Goal: Check status: Check status

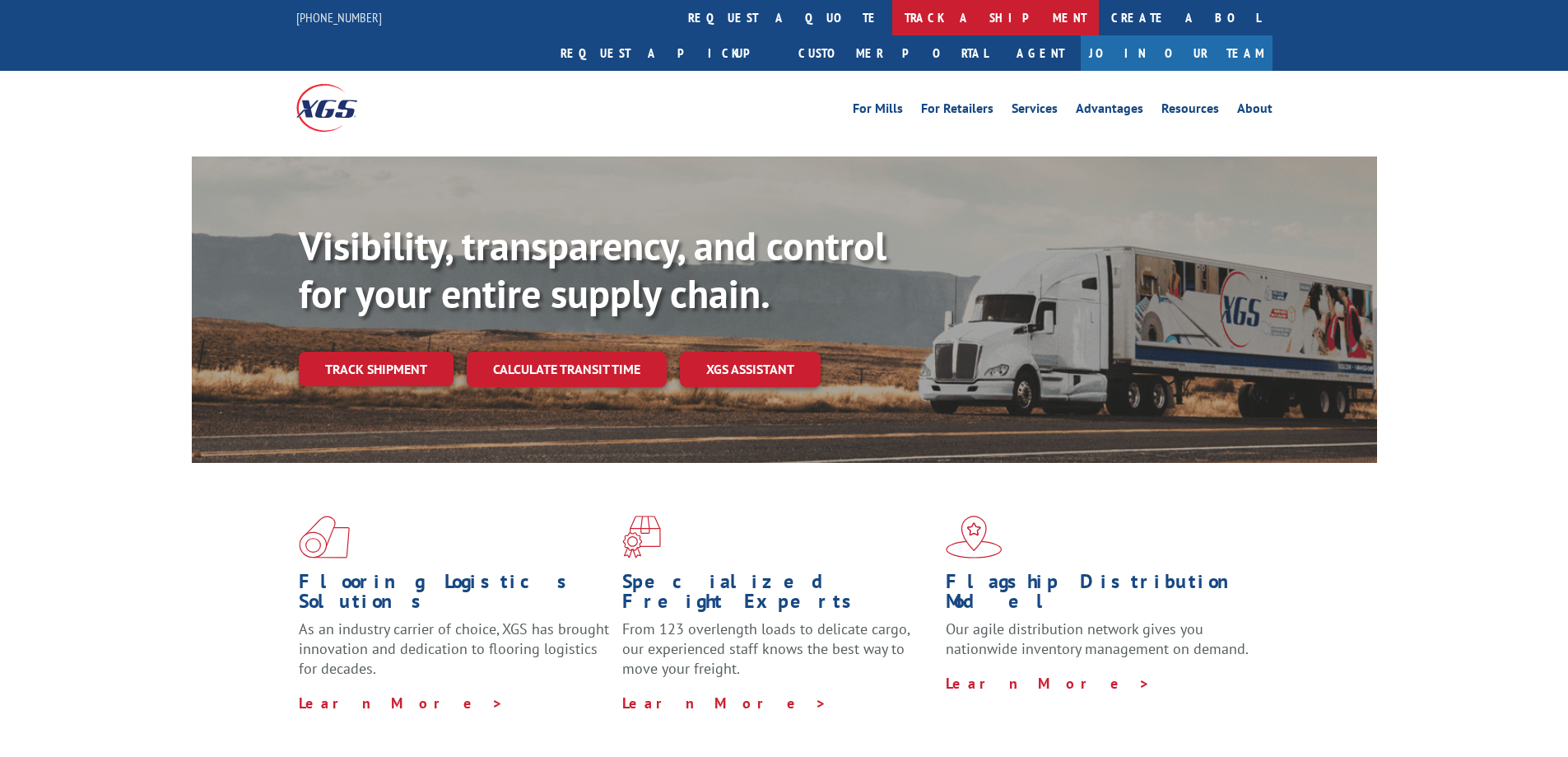
click at [892, 18] on link "track a shipment" at bounding box center [995, 17] width 207 height 35
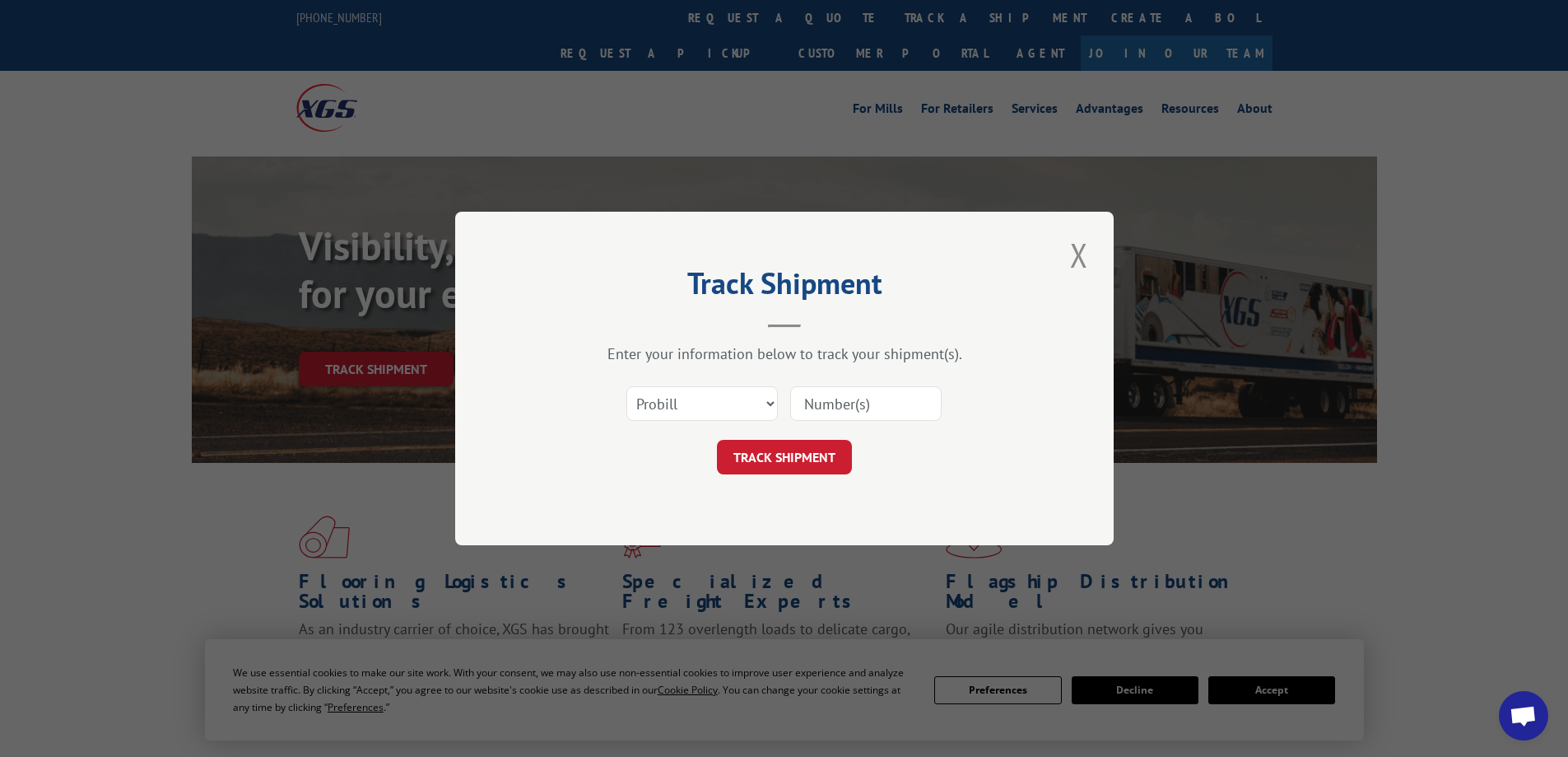
click at [826, 401] on input at bounding box center [866, 403] width 152 height 34
click at [837, 404] on input at bounding box center [866, 403] width 152 height 34
click at [768, 407] on select "Select category... Probill BOL PO" at bounding box center [703, 403] width 152 height 34
select select "bol"
click at [627, 386] on select "Select category... Probill BOL PO" at bounding box center [703, 403] width 152 height 34
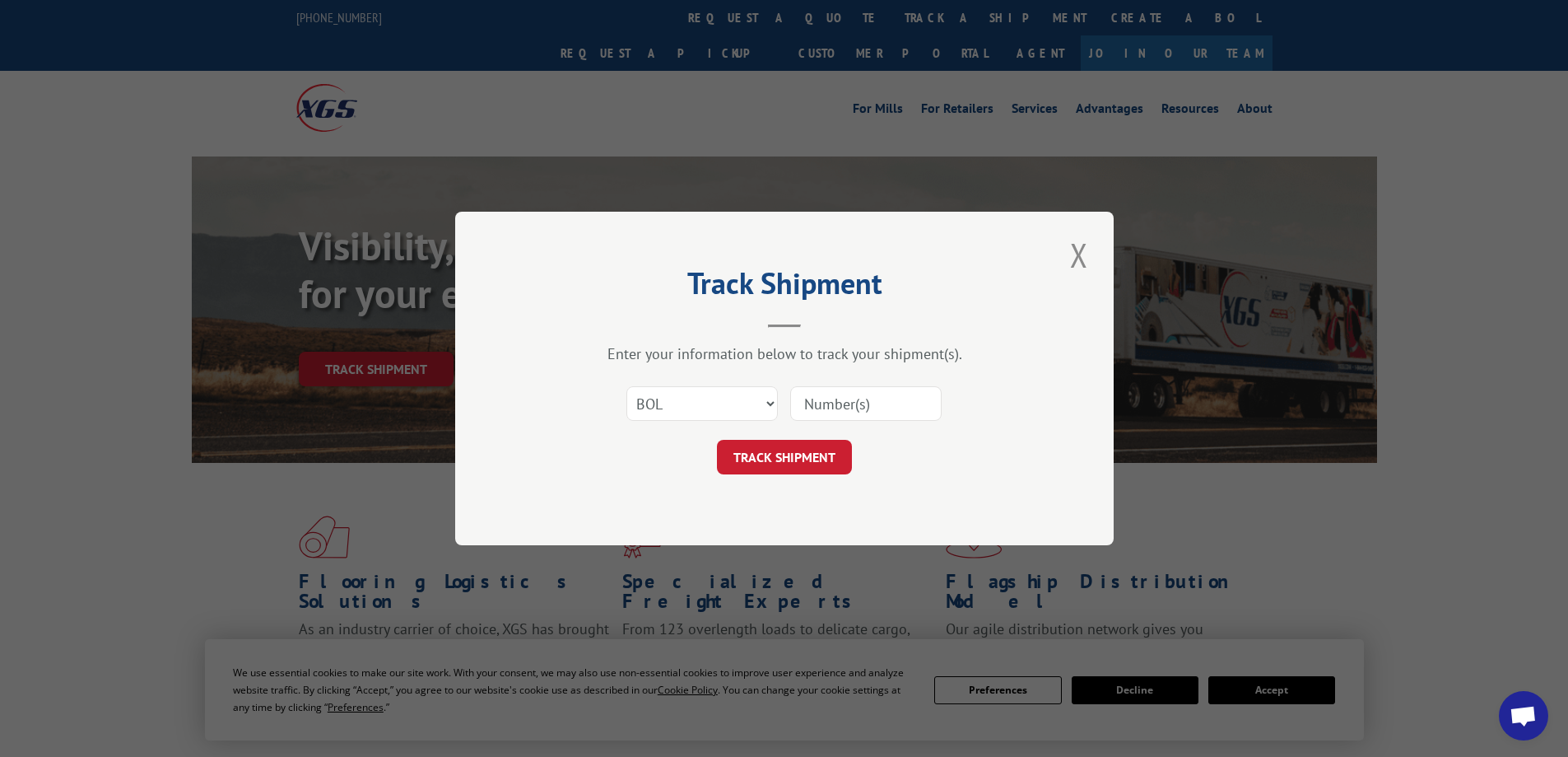
click at [826, 413] on input at bounding box center [866, 403] width 152 height 34
type input "2796850"
click button "TRACK SHIPMENT" at bounding box center [784, 457] width 135 height 34
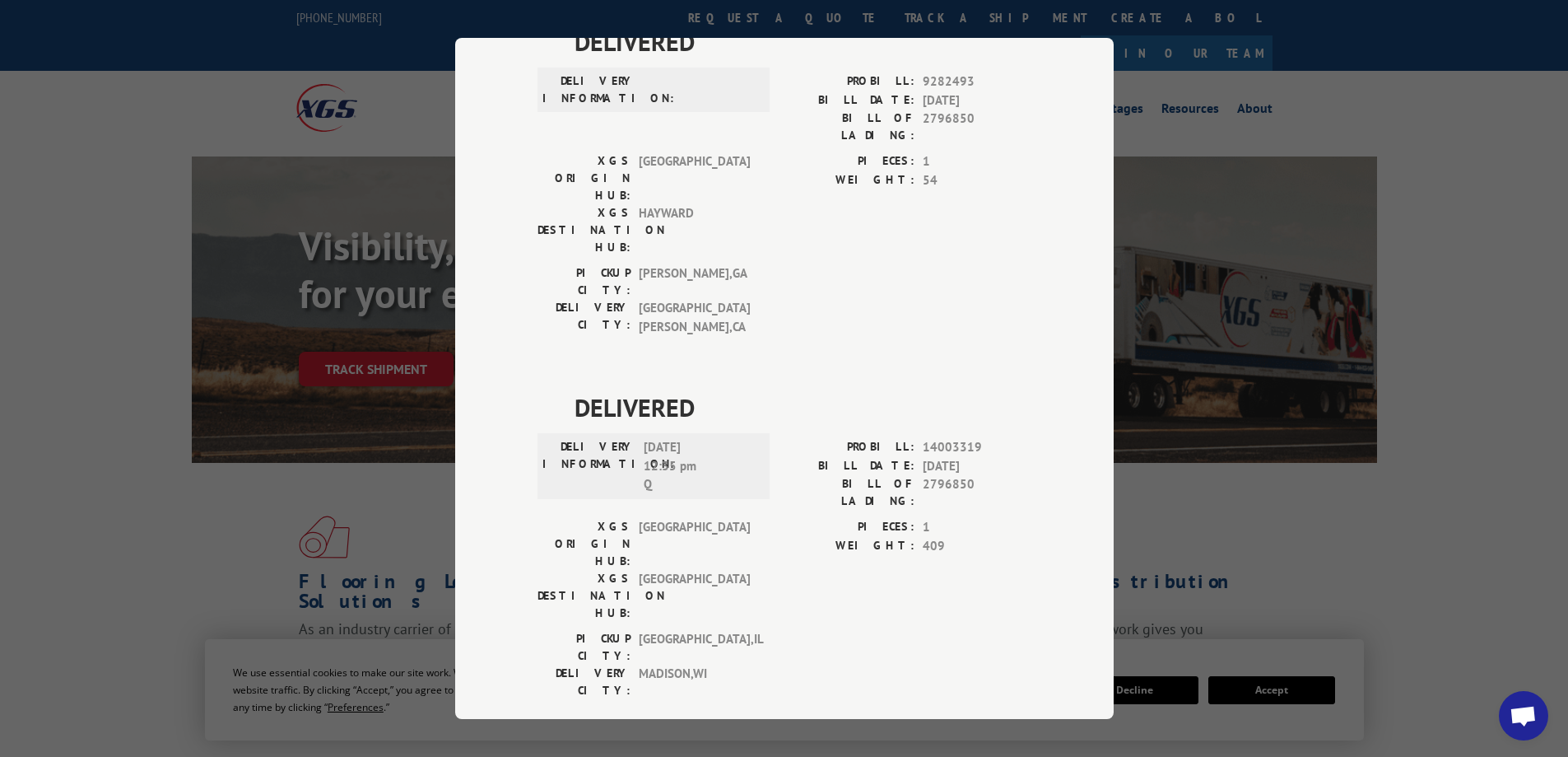
scroll to position [325, 0]
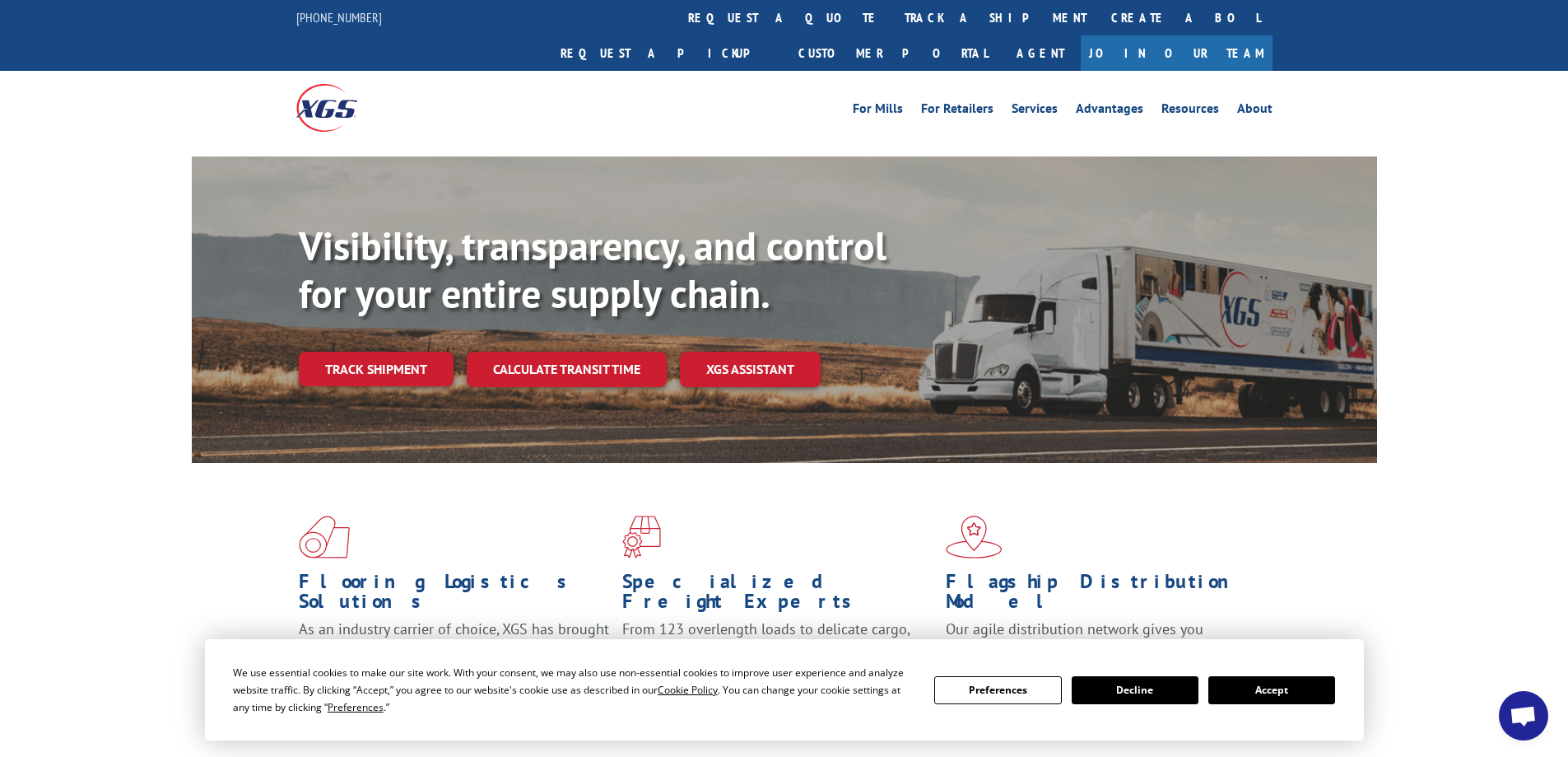
click at [1260, 687] on button "Accept" at bounding box center [1272, 689] width 126 height 28
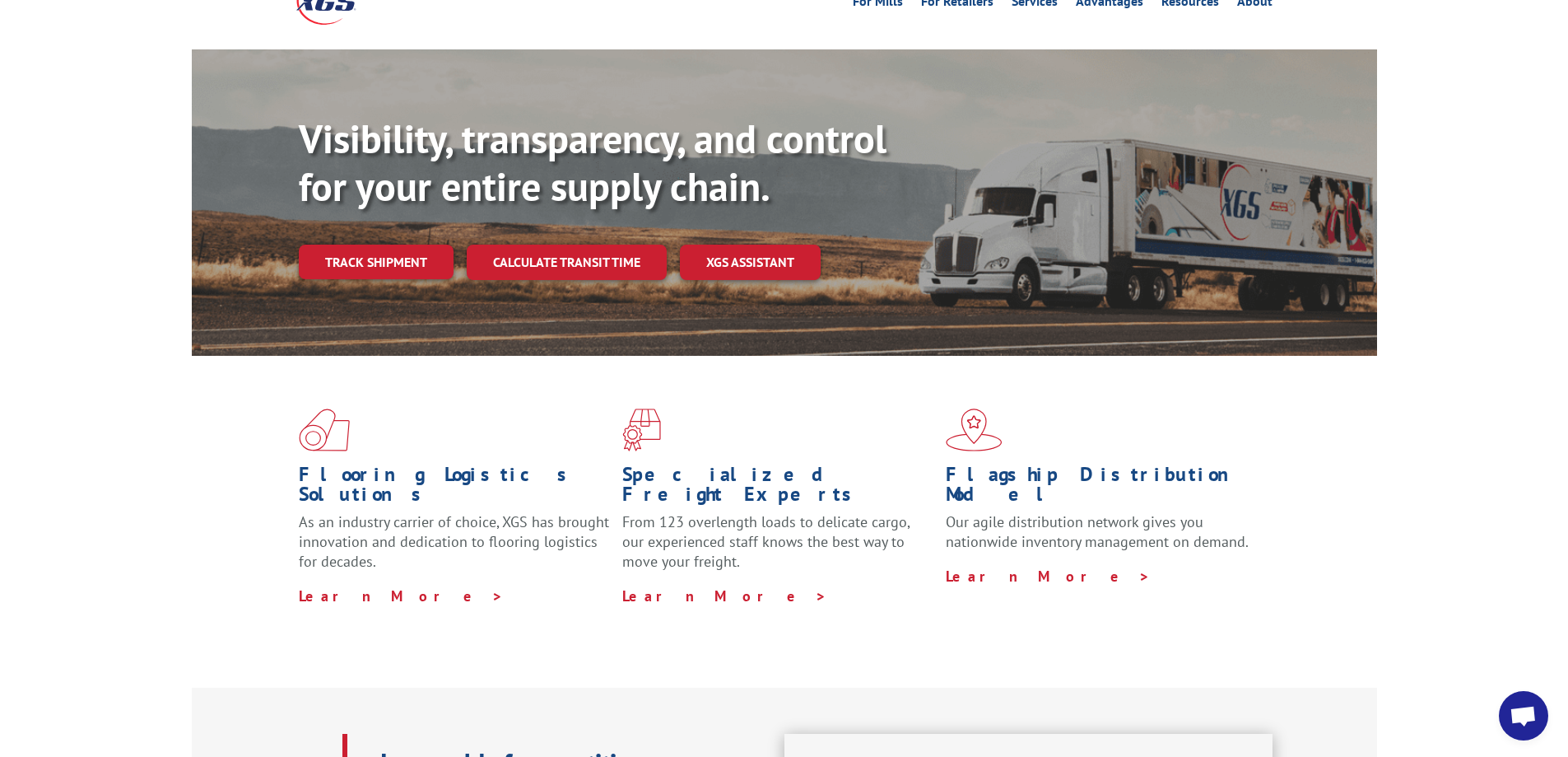
scroll to position [82, 0]
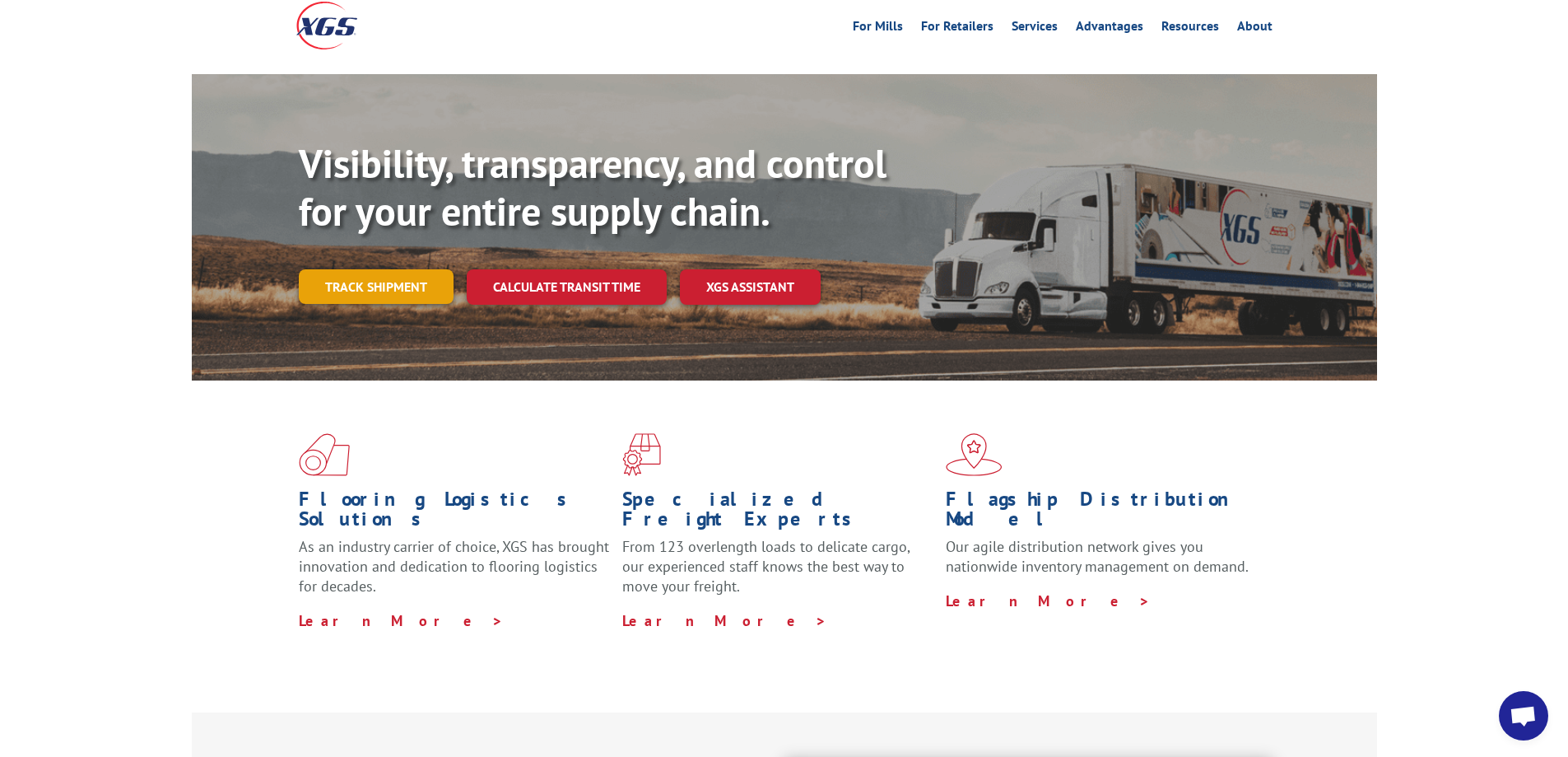
click at [389, 269] on link "Track shipment" at bounding box center [376, 286] width 154 height 34
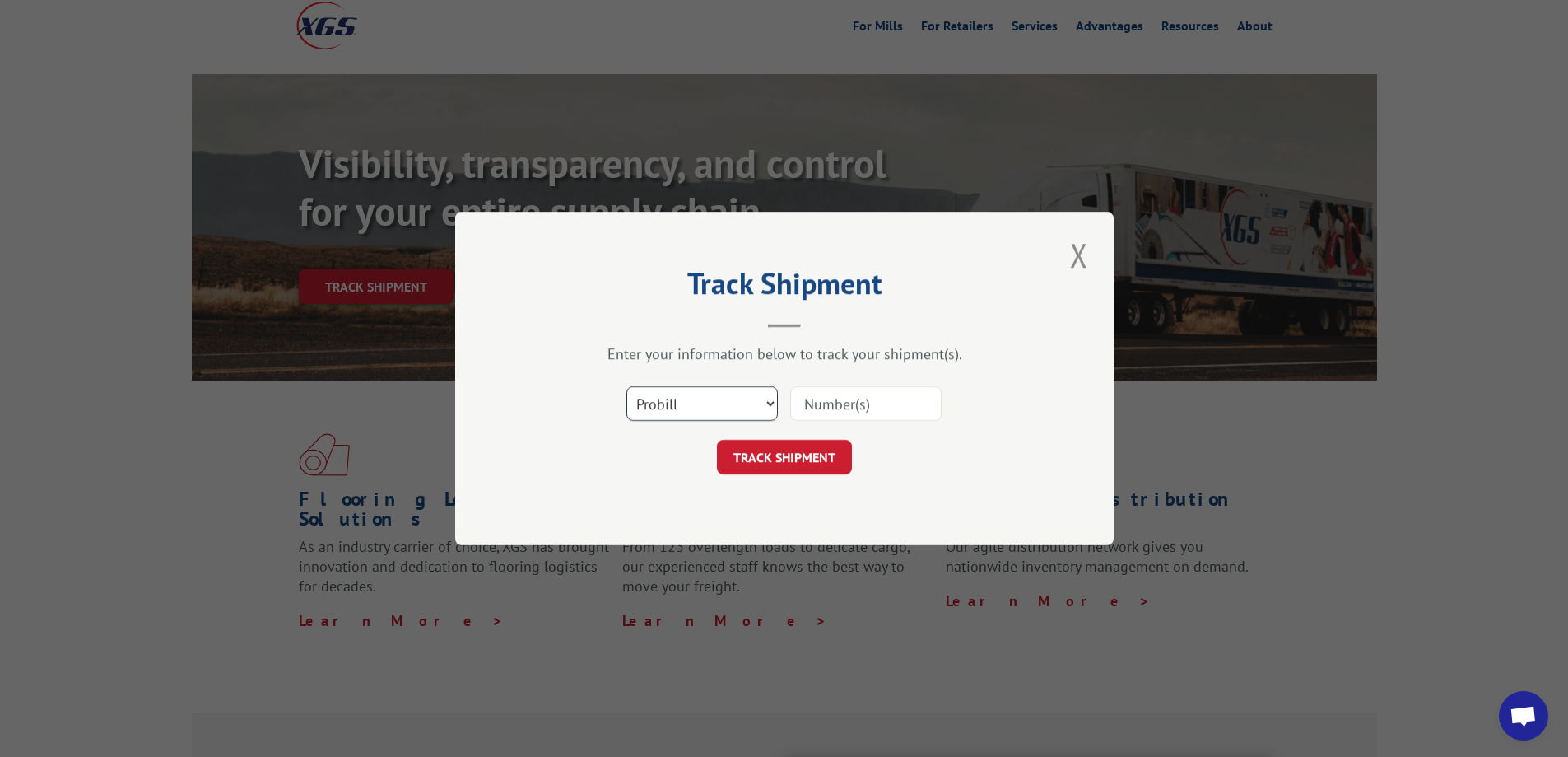
click at [770, 406] on select "Select category... Probill BOL PO" at bounding box center [703, 403] width 152 height 34
select select "bol"
click at [627, 386] on select "Select category... Probill BOL PO" at bounding box center [703, 403] width 152 height 34
click at [835, 407] on input at bounding box center [866, 403] width 152 height 34
type input "2796850"
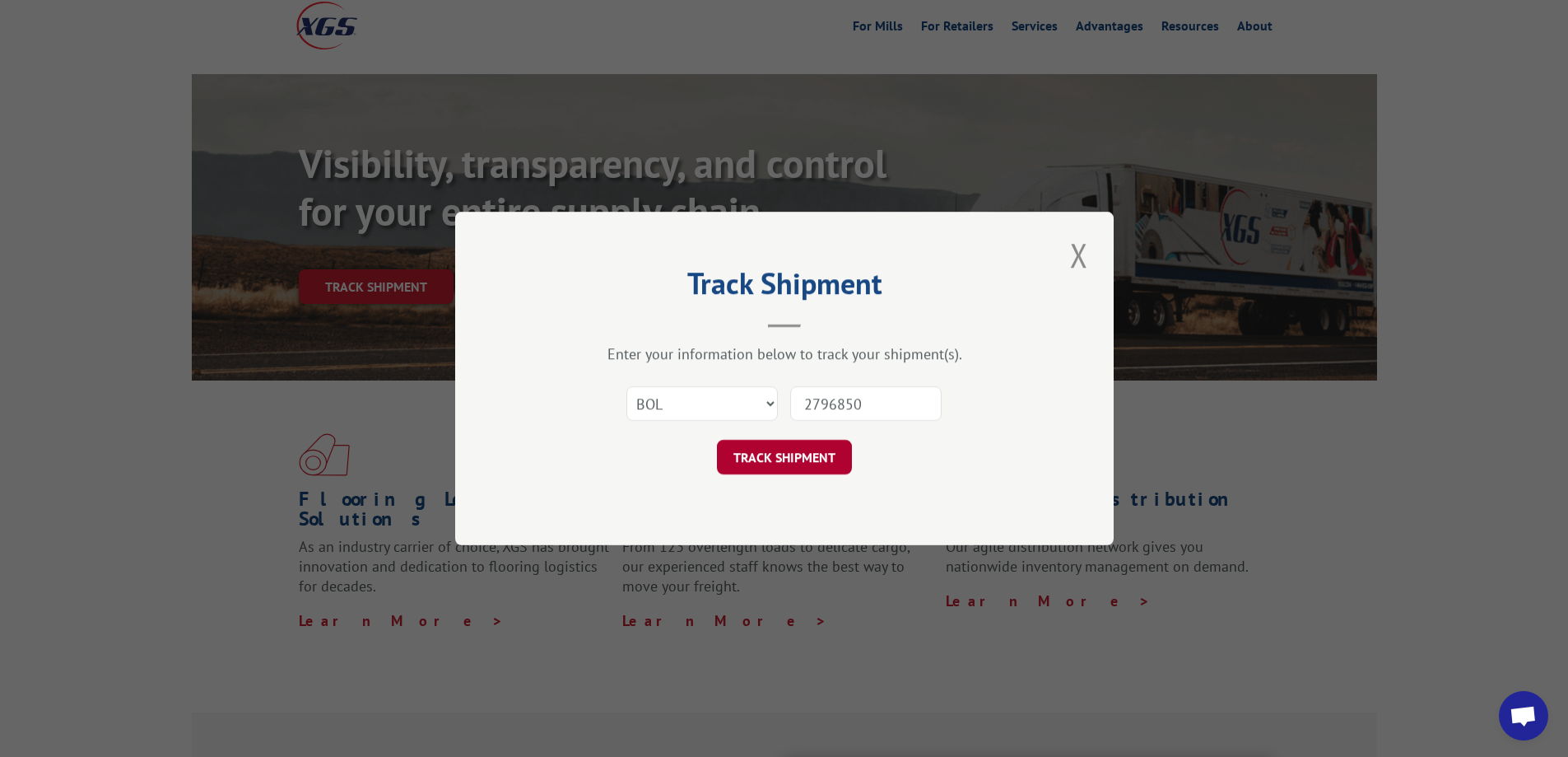
click at [818, 451] on button "TRACK SHIPMENT" at bounding box center [784, 457] width 135 height 34
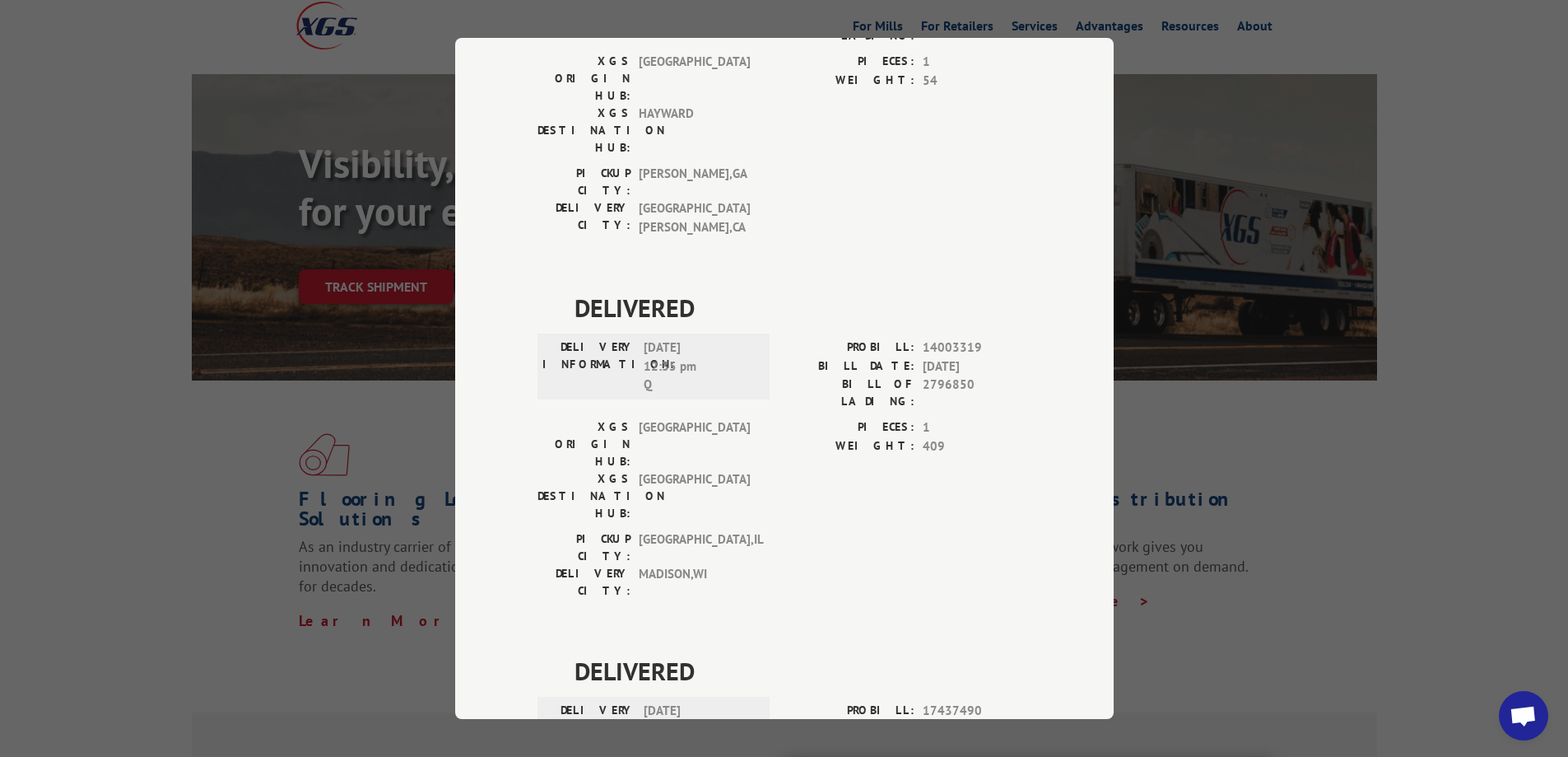
scroll to position [325, 0]
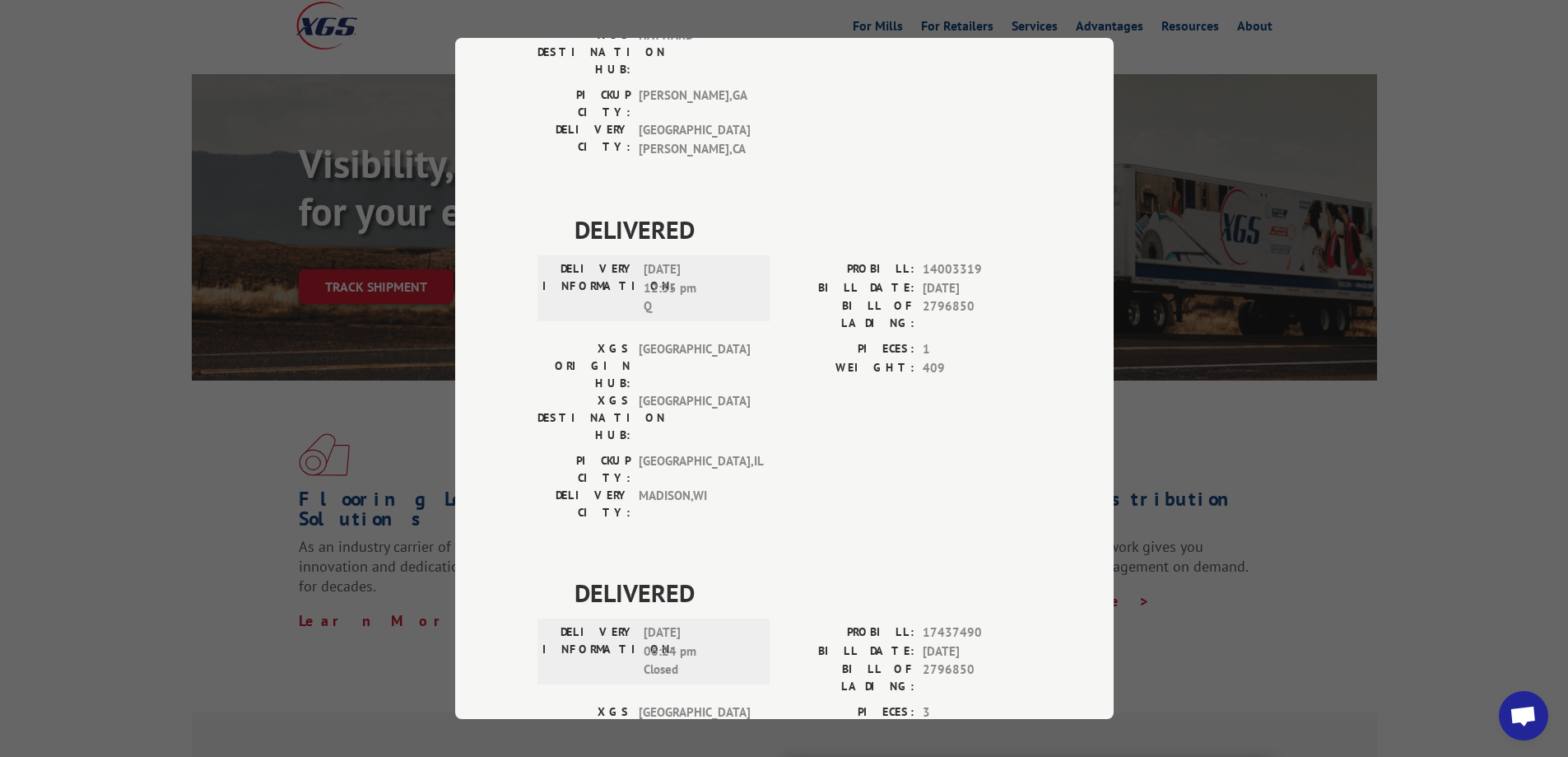
click at [600, 658] on div "Track Shipment DELIVERED DELIVERY INFORMATION: PROBILL: 9282493 BILL DATE: [DAT…" at bounding box center [784, 378] width 658 height 681
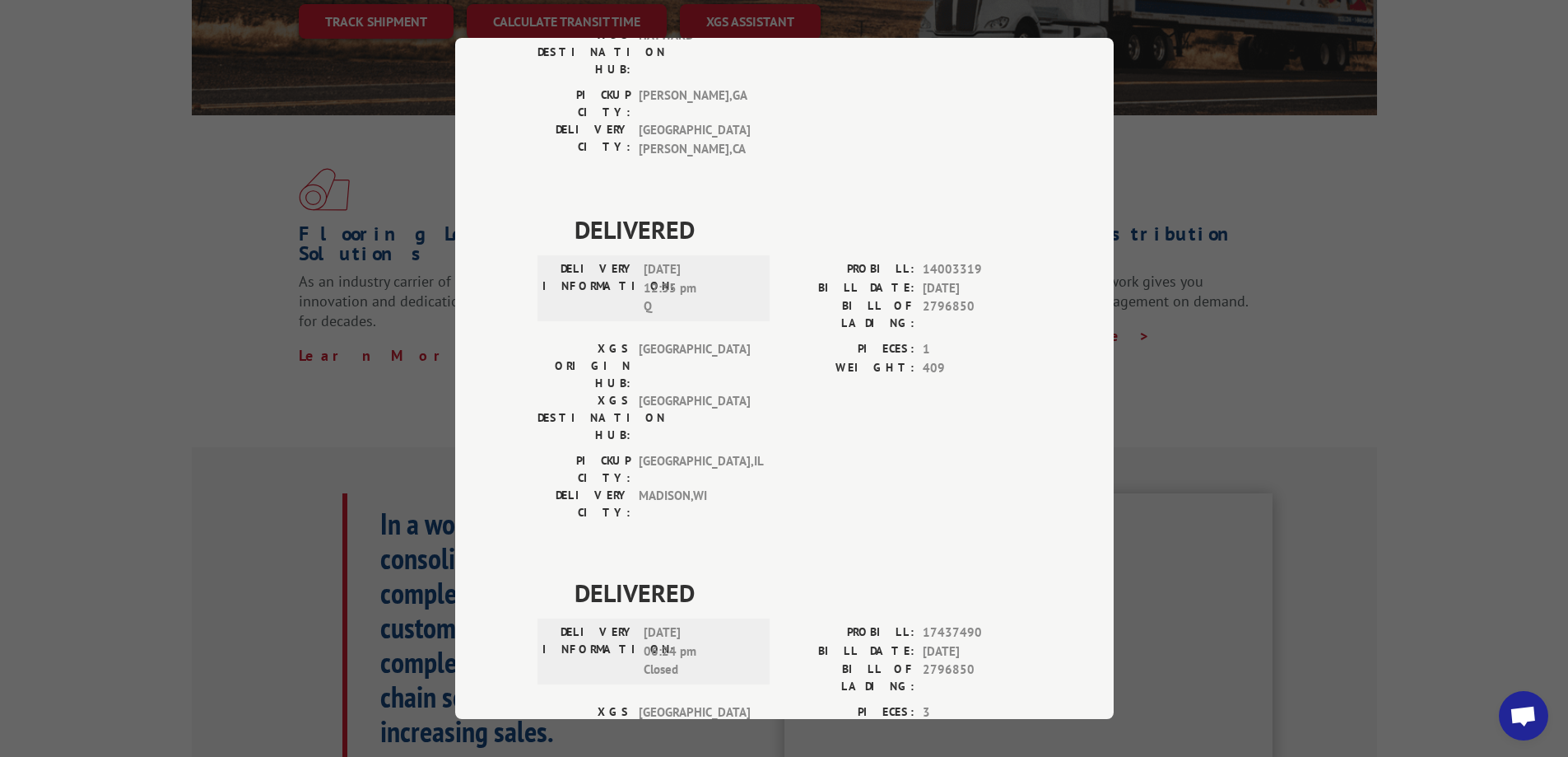
scroll to position [330, 0]
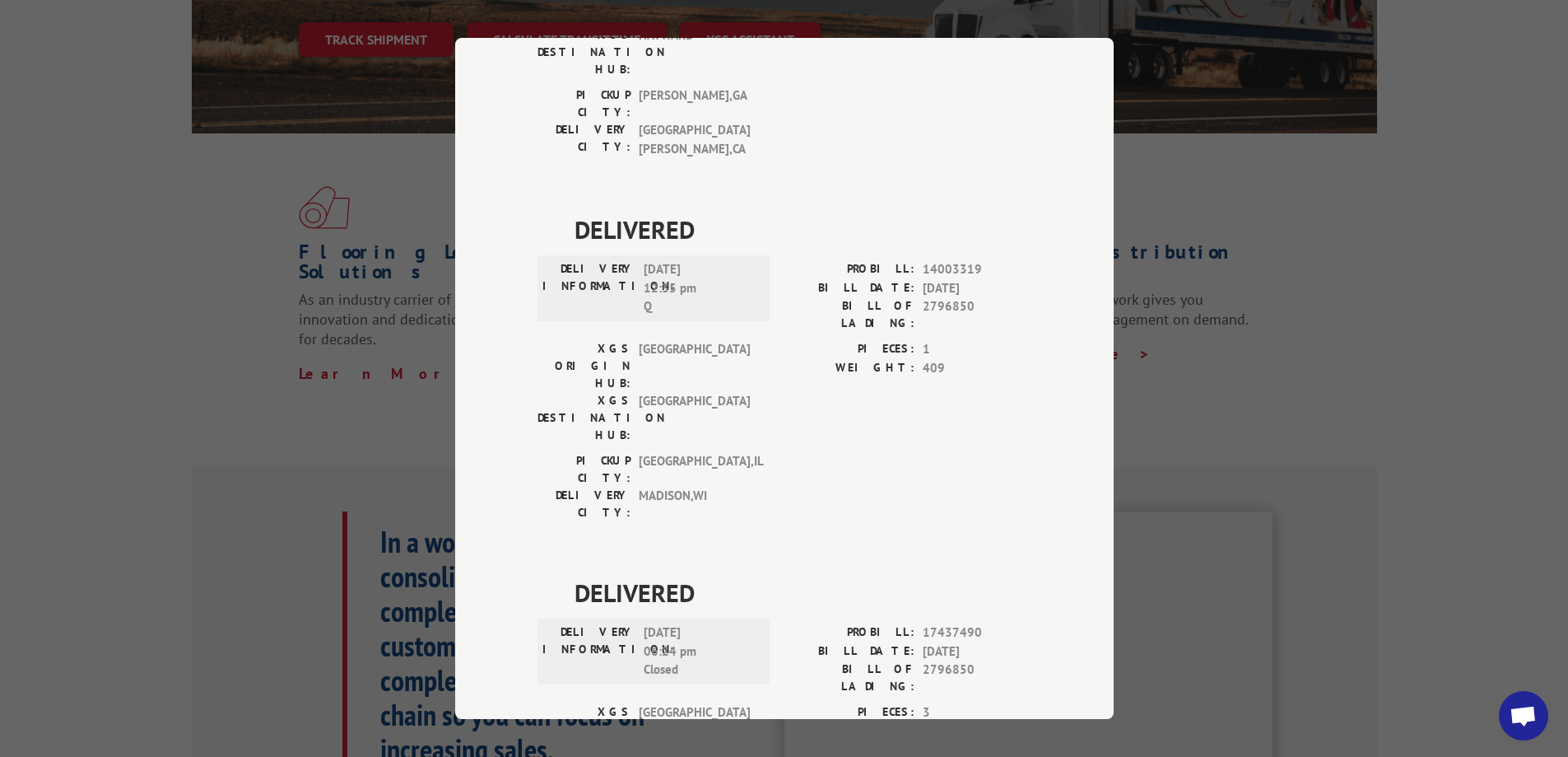
click at [181, 282] on div "Track Shipment DELIVERED DELIVERY INFORMATION: PROBILL: 9282493 BILL DATE: [DAT…" at bounding box center [784, 378] width 1568 height 757
click at [1266, 261] on div "Track Shipment DELIVERED DELIVERY INFORMATION: PROBILL: 9282493 BILL DATE: [DAT…" at bounding box center [784, 378] width 1568 height 757
click at [1521, 339] on div "Track Shipment DELIVERED DELIVERY INFORMATION: PROBILL: 9282493 BILL DATE: [DAT…" at bounding box center [784, 378] width 1568 height 757
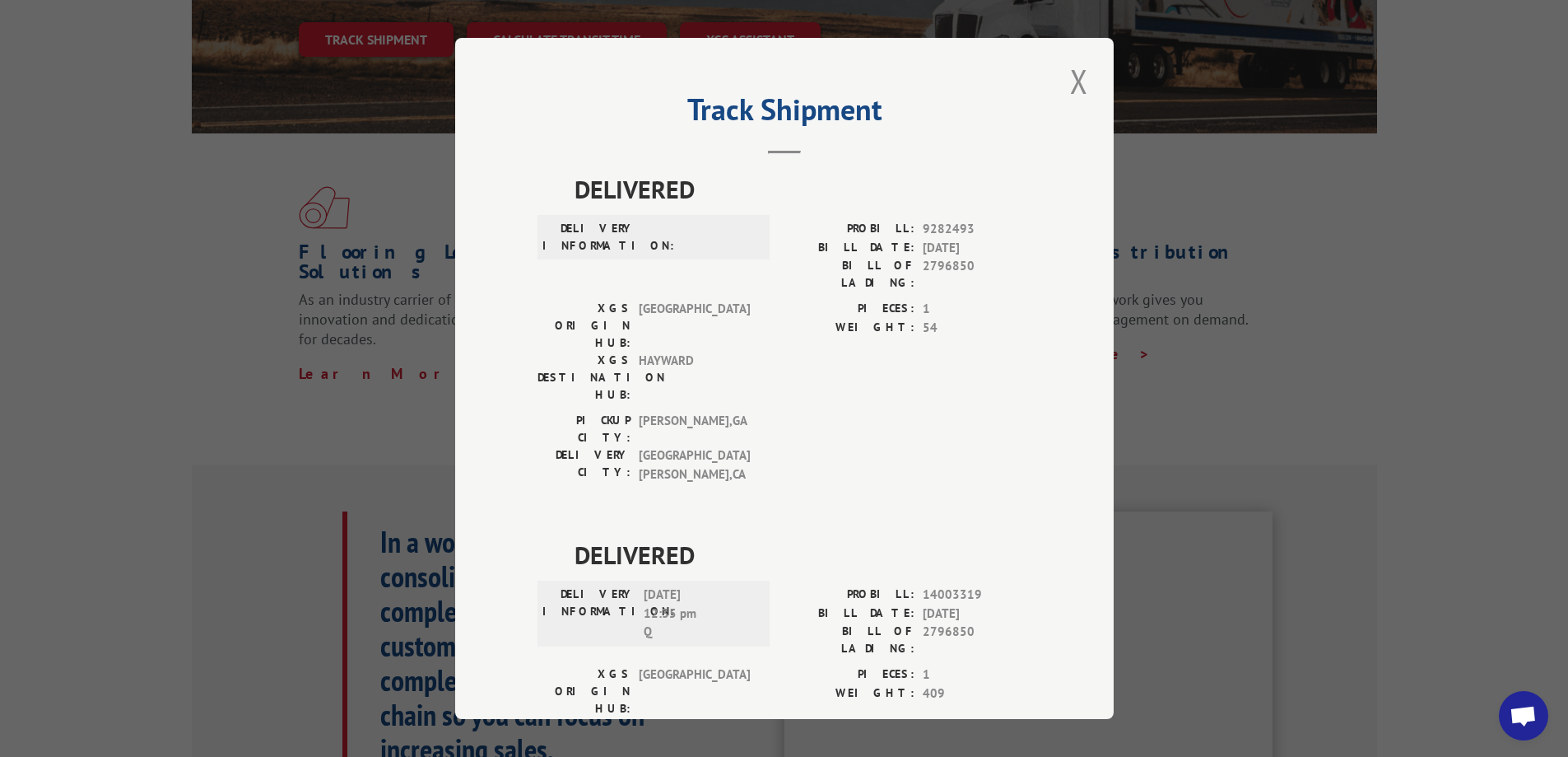
scroll to position [0, 0]
click at [1078, 91] on button "Close modal" at bounding box center [1078, 81] width 28 height 45
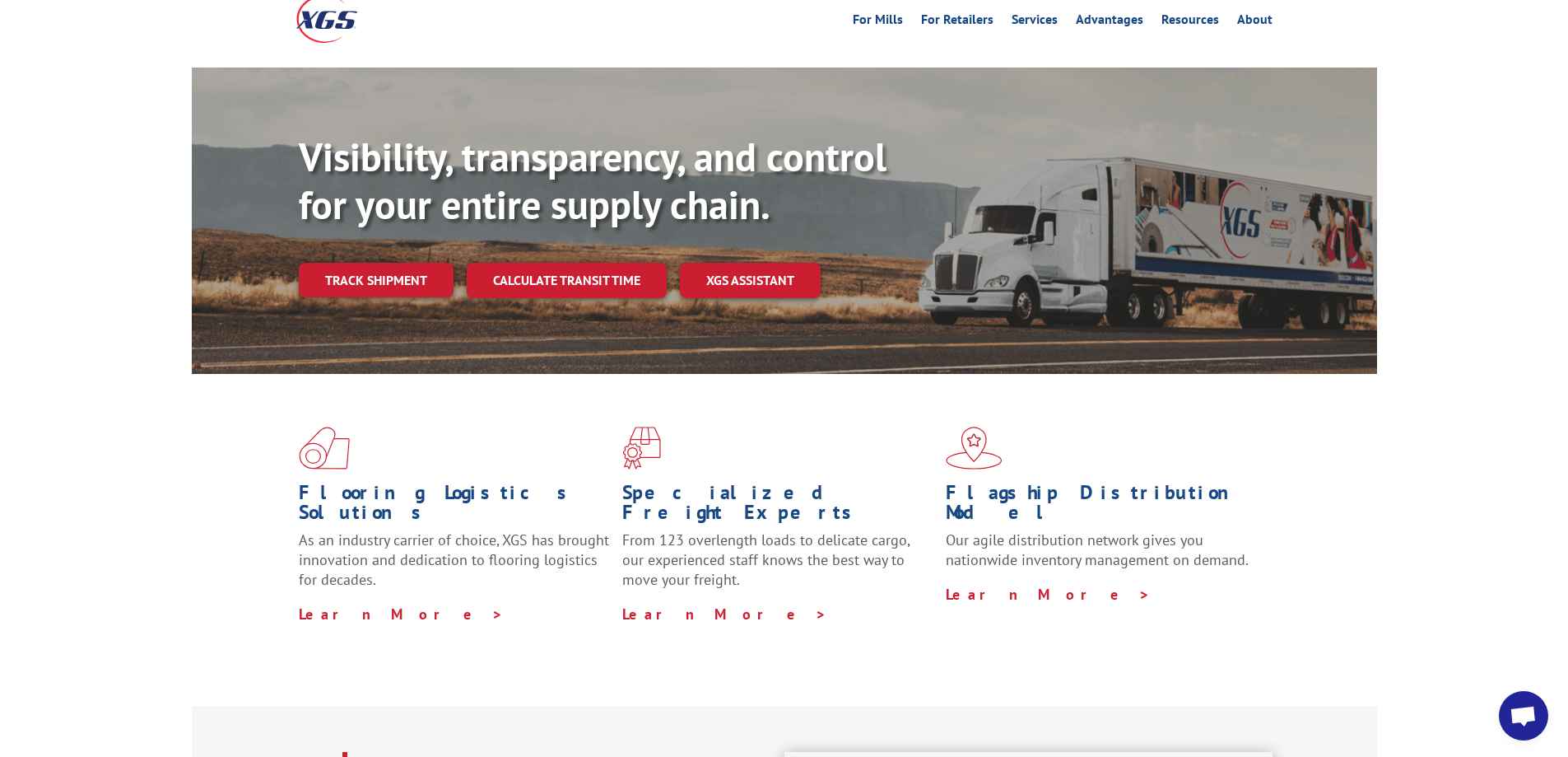
scroll to position [82, 0]
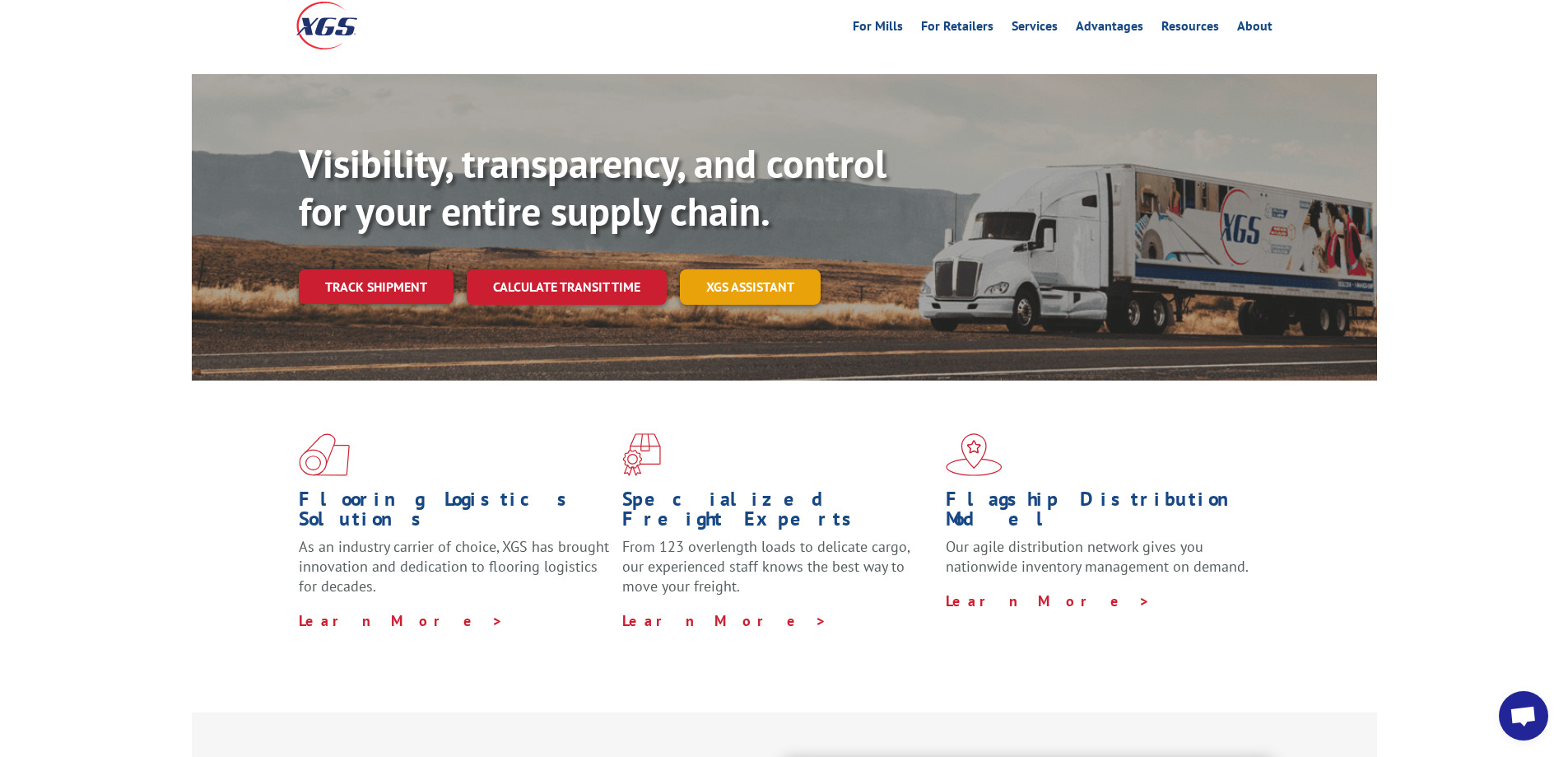
click at [770, 269] on link "XGS ASSISTANT" at bounding box center [751, 286] width 141 height 35
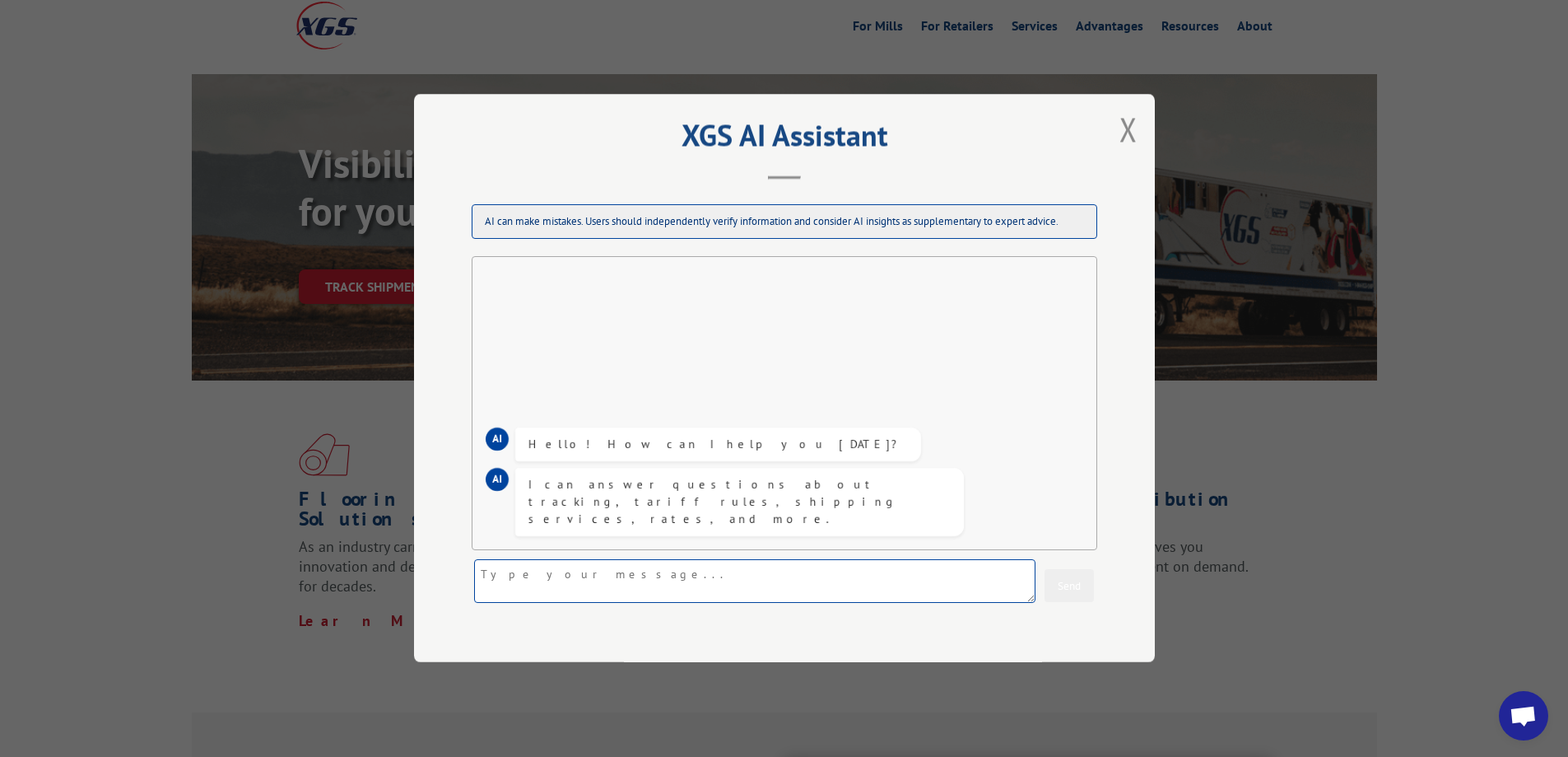
click at [794, 577] on textarea at bounding box center [755, 582] width 562 height 43
click at [712, 581] on textarea "can I get delivery confirmation for BOL" at bounding box center [755, 582] width 562 height 43
type textarea "can I get delivery confirmation for BOL 2796850"
click at [1054, 593] on button "Send" at bounding box center [1069, 586] width 50 height 33
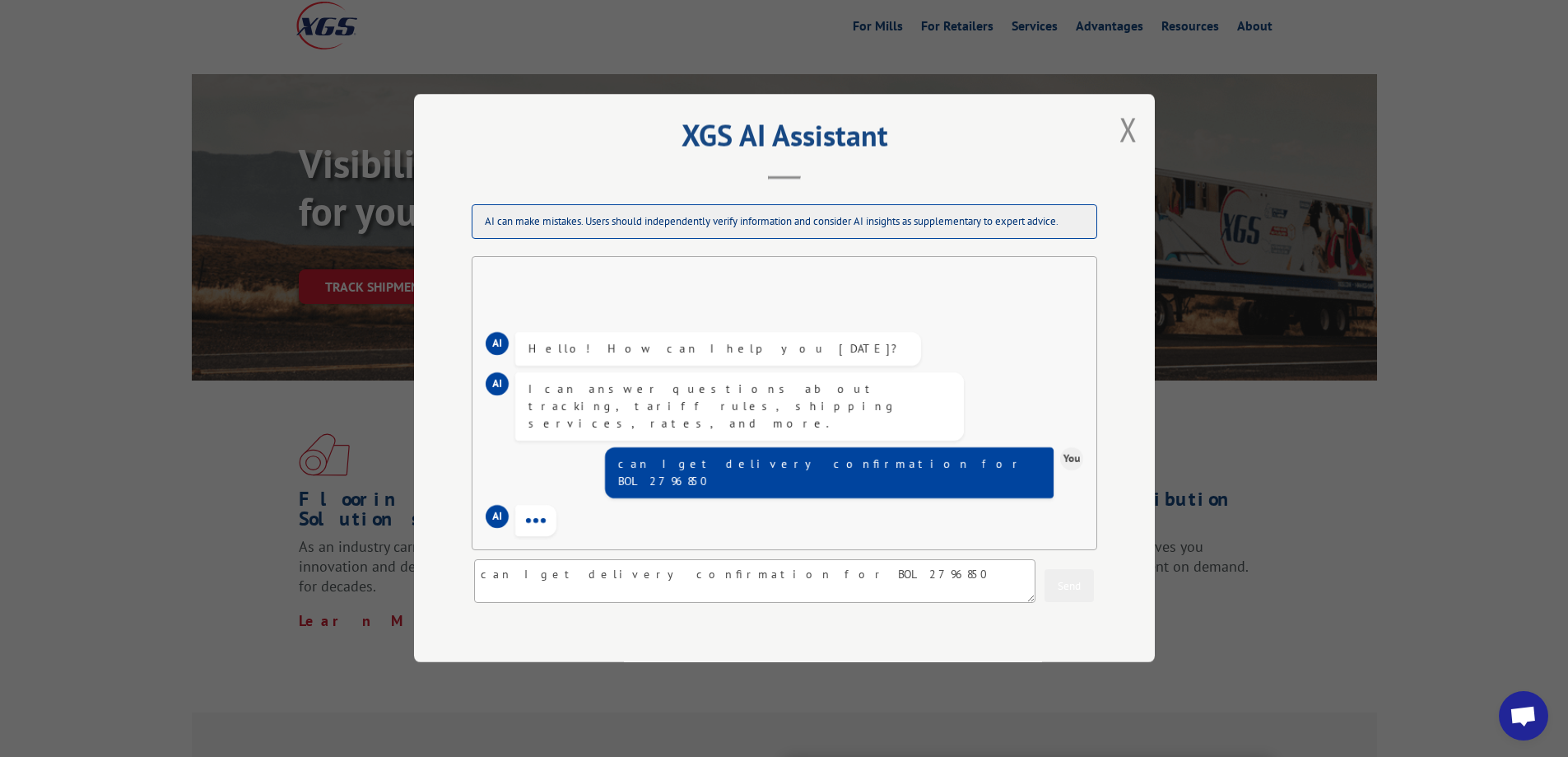
scroll to position [136, 0]
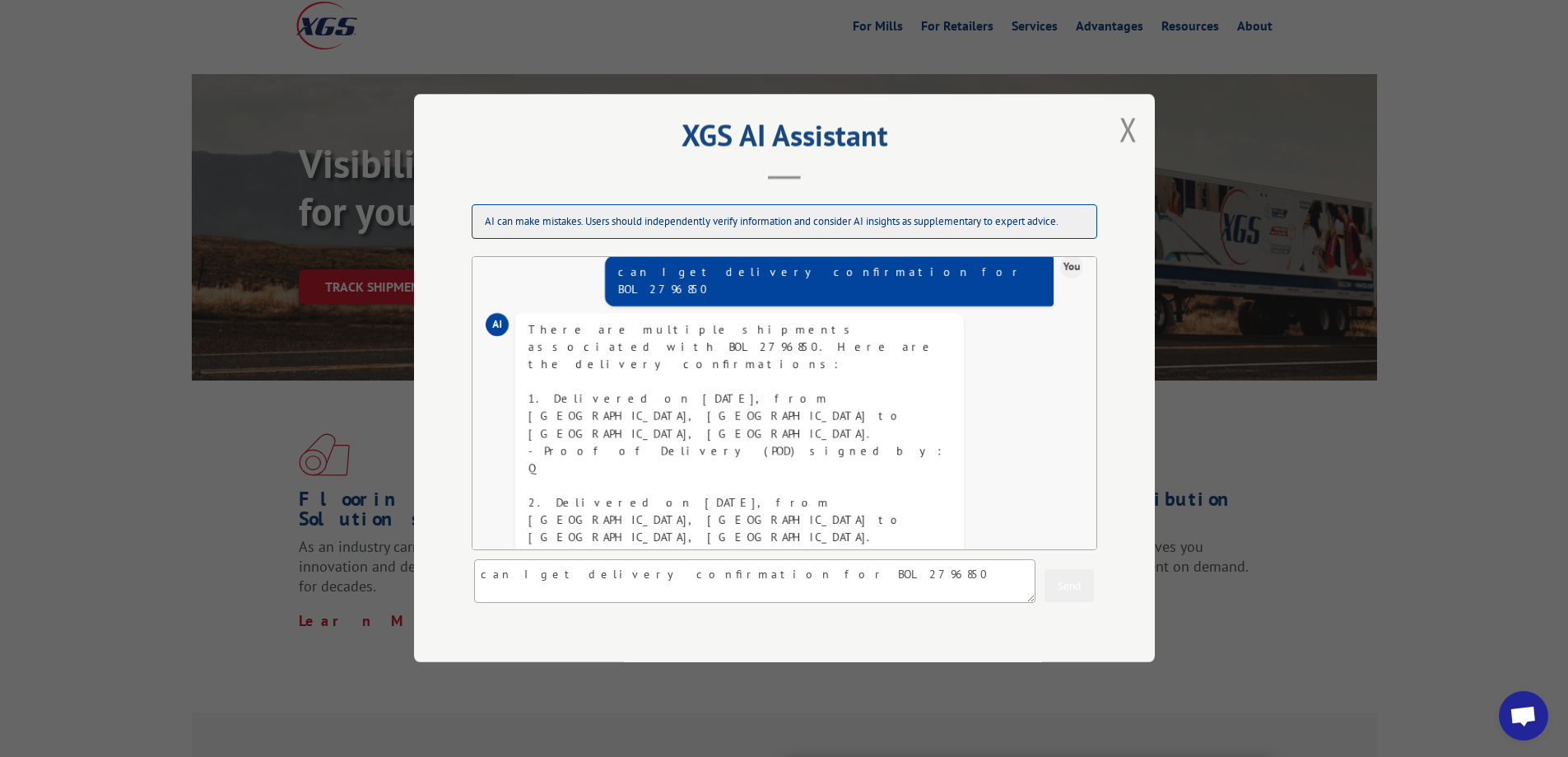
click at [826, 321] on div "There are multiple shipments associated with BOL 2796850. Here are the delivery…" at bounding box center [740, 528] width 423 height 415
drag, startPoint x: 826, startPoint y: 294, endPoint x: 768, endPoint y: 293, distance: 58.0
click at [768, 321] on div "There are multiple shipments associated with BOL 2796850. Here are the delivery…" at bounding box center [740, 528] width 423 height 415
click at [821, 321] on div "There are multiple shipments associated with BOL 2796850. Here are the delivery…" at bounding box center [740, 528] width 423 height 415
drag, startPoint x: 829, startPoint y: 295, endPoint x: 765, endPoint y: 295, distance: 64.0
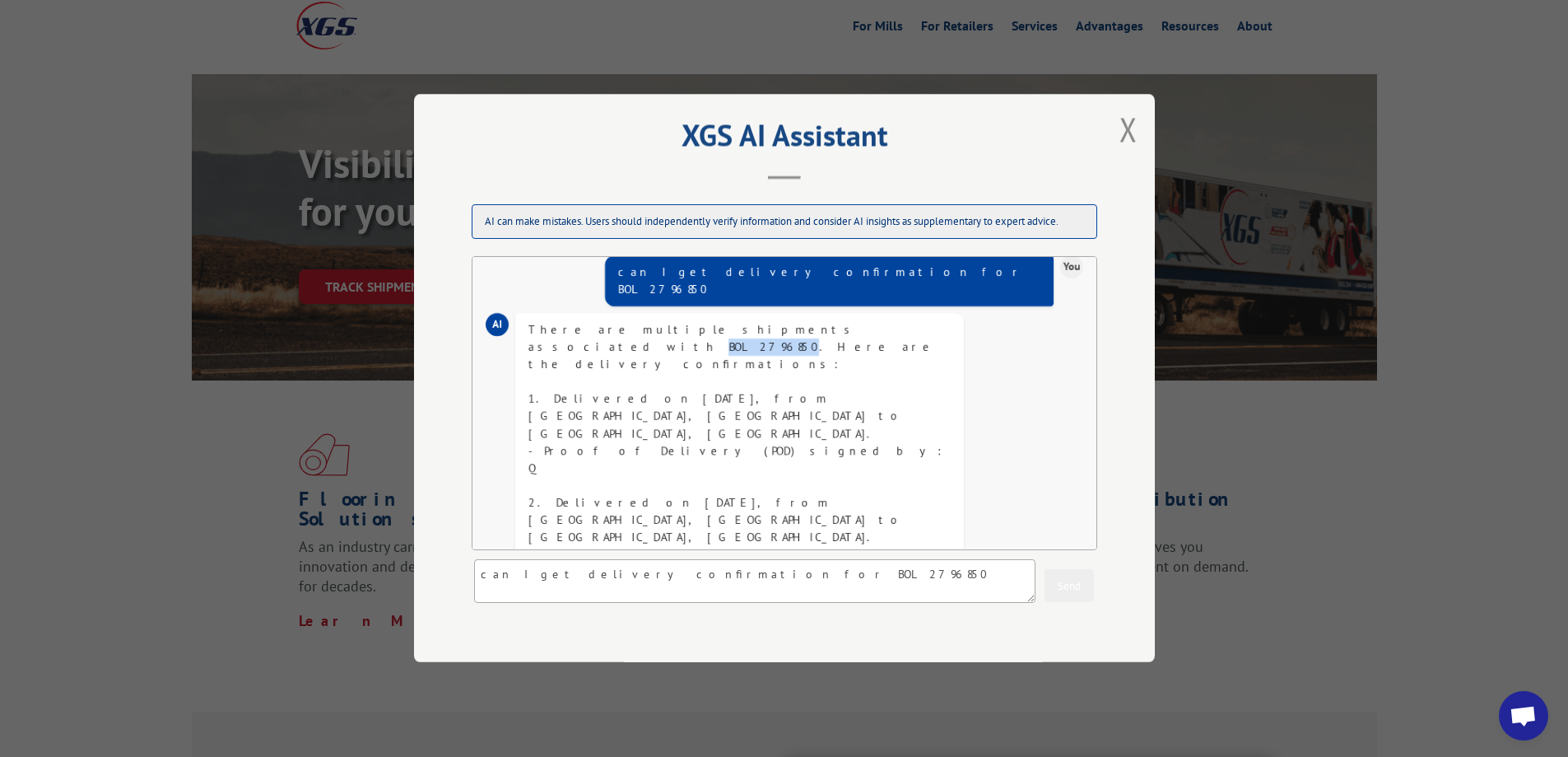
click at [765, 321] on div "There are multiple shipments associated with BOL 2796850. Here are the delivery…" at bounding box center [740, 528] width 423 height 415
copy div "BOL 2796850"
click at [714, 574] on textarea "can I get delivery confirmation for BOL 2796850" at bounding box center [755, 582] width 562 height 43
paste textarea "BOL 2796850"
click at [486, 569] on textarea "BOL 2796850" at bounding box center [755, 582] width 562 height 43
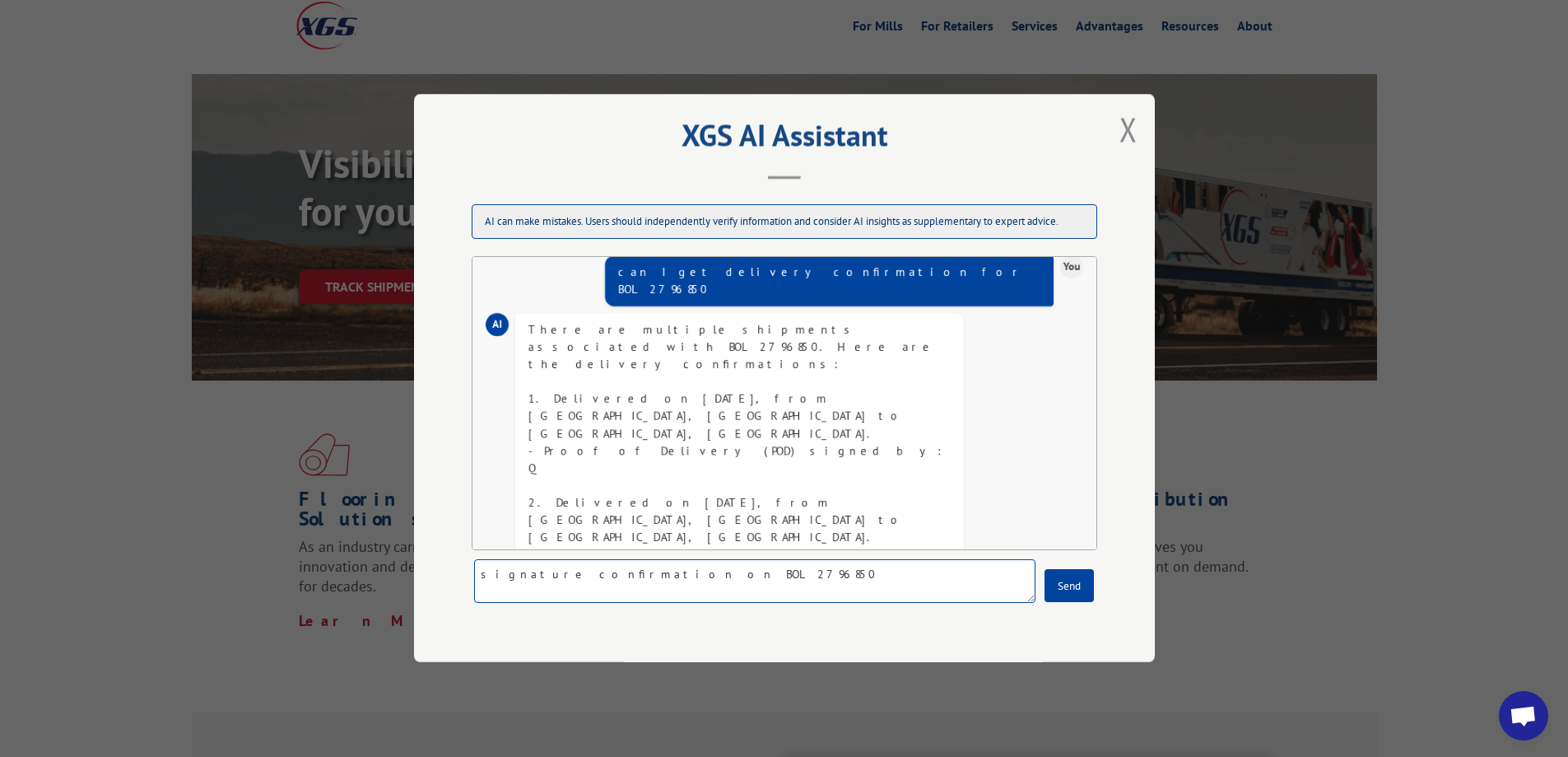
click at [722, 571] on textarea "signature confirmation on BOL 2796850" at bounding box center [755, 582] width 562 height 43
type textarea "signature confirmation on BOL 2796850 delivered to federal way wa"
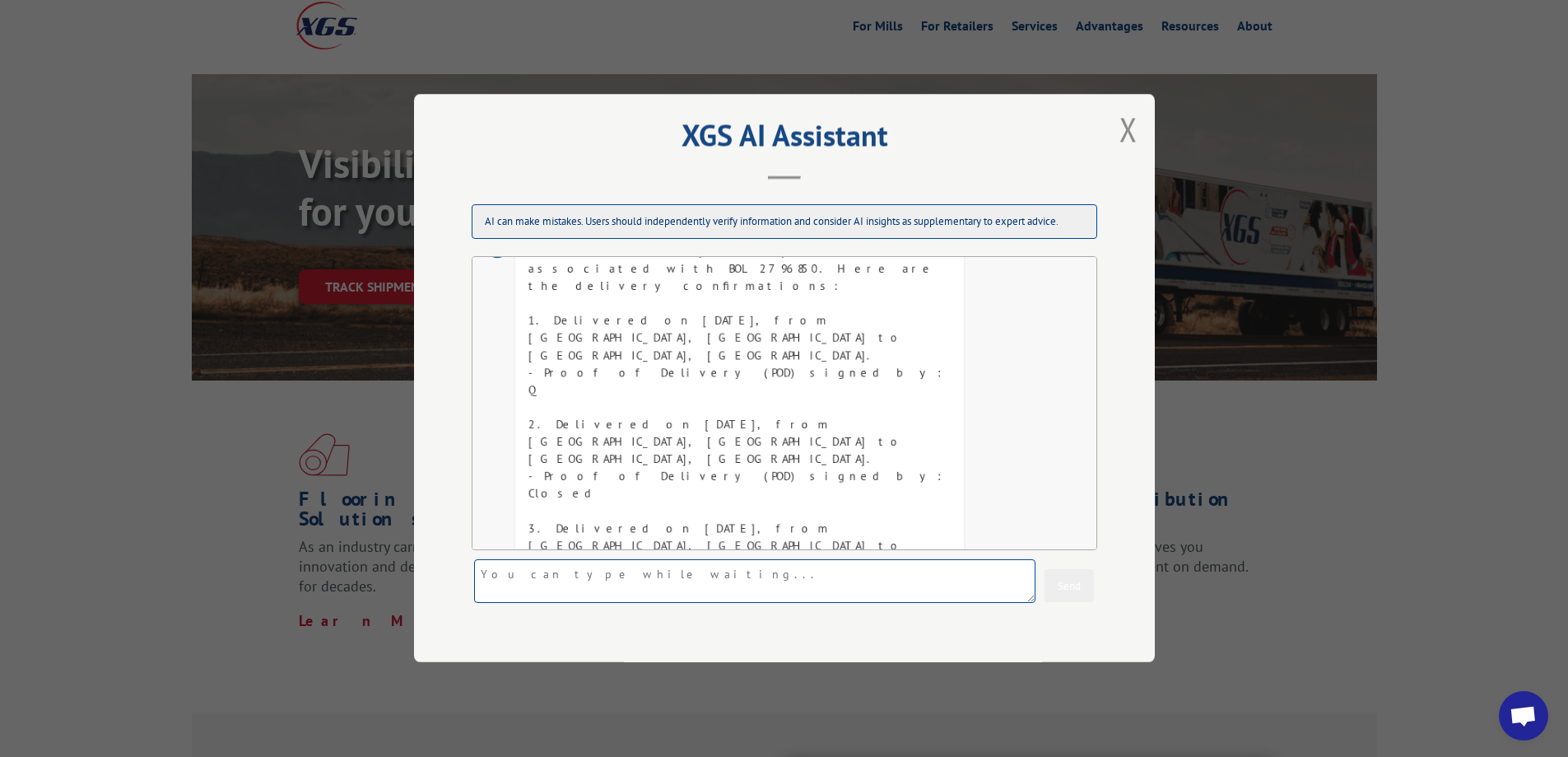
scroll to position [286, 0]
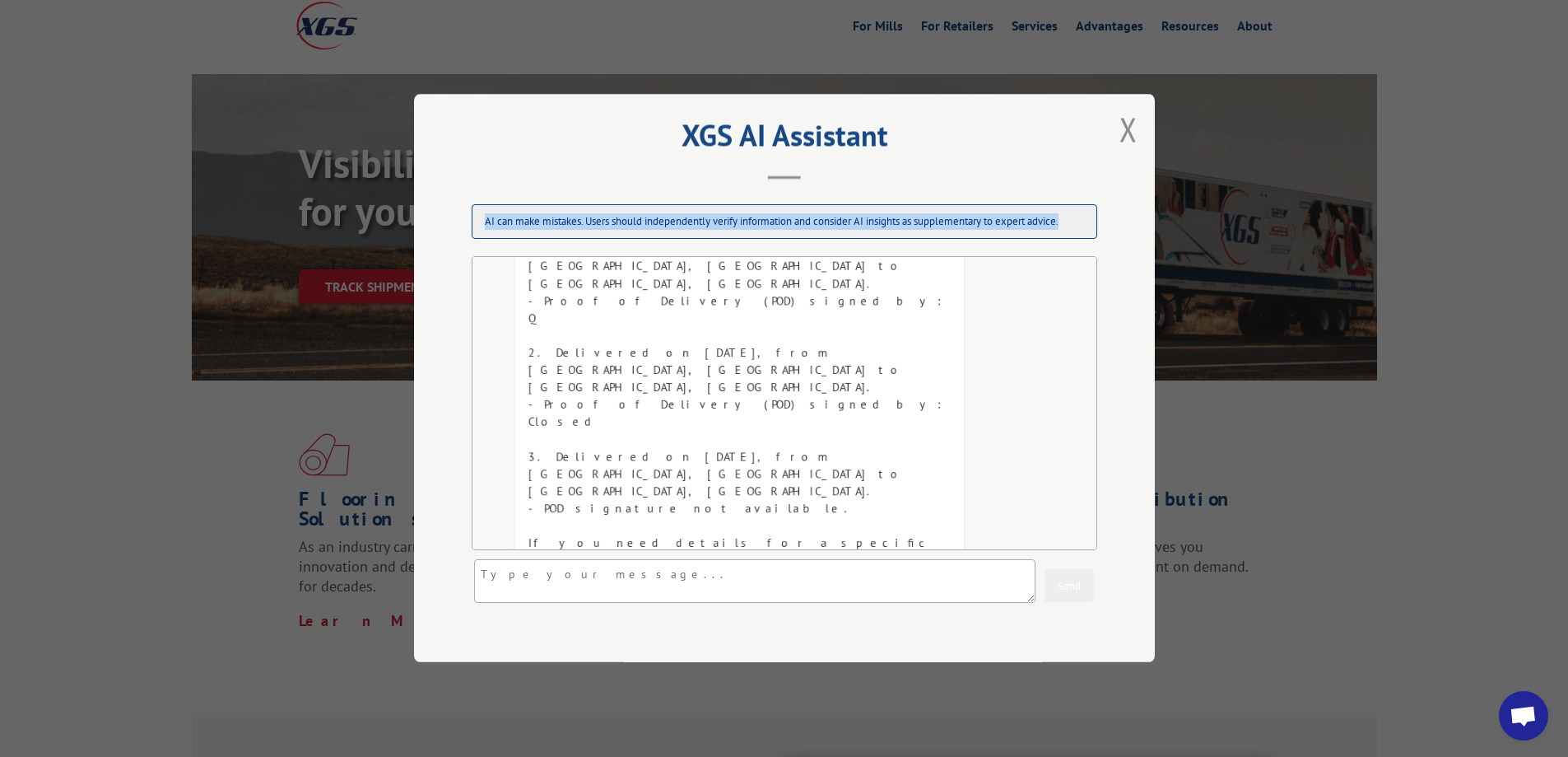
drag, startPoint x: 1029, startPoint y: 132, endPoint x: 1137, endPoint y: 231, distance: 146.5
click at [1137, 231] on div "XGS AI Assistant AI can make mistakes. Users should independently verify inform…" at bounding box center [784, 378] width 741 height 568
click at [695, 667] on div "The shipment with BOL 2796850 delivered to [GEOGRAPHIC_DATA], WA was signed for…" at bounding box center [740, 735] width 423 height 138
drag, startPoint x: 685, startPoint y: 523, endPoint x: 507, endPoint y: 457, distance: 189.8
click at [507, 659] on div "AI The shipment with BOL 2796850 delivered to [GEOGRAPHIC_DATA], WA was signed …" at bounding box center [724, 735] width 478 height 154
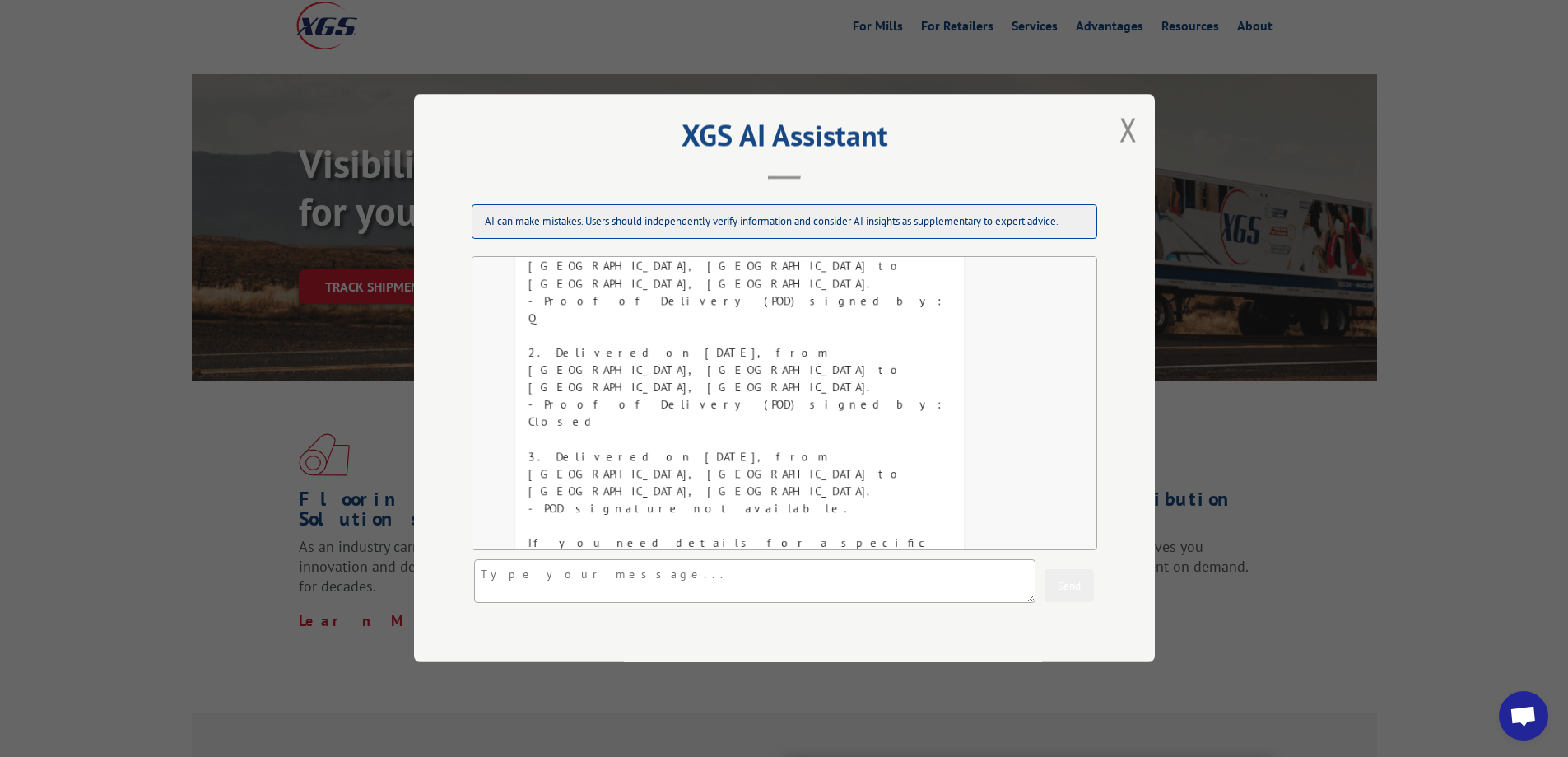
copy div "The shipment with BOL 2796850 delivered to [GEOGRAPHIC_DATA], WA was signed for…"
drag, startPoint x: 1129, startPoint y: 130, endPoint x: 1125, endPoint y: 150, distance: 20.4
click at [1129, 130] on button "Close modal" at bounding box center [1128, 129] width 28 height 45
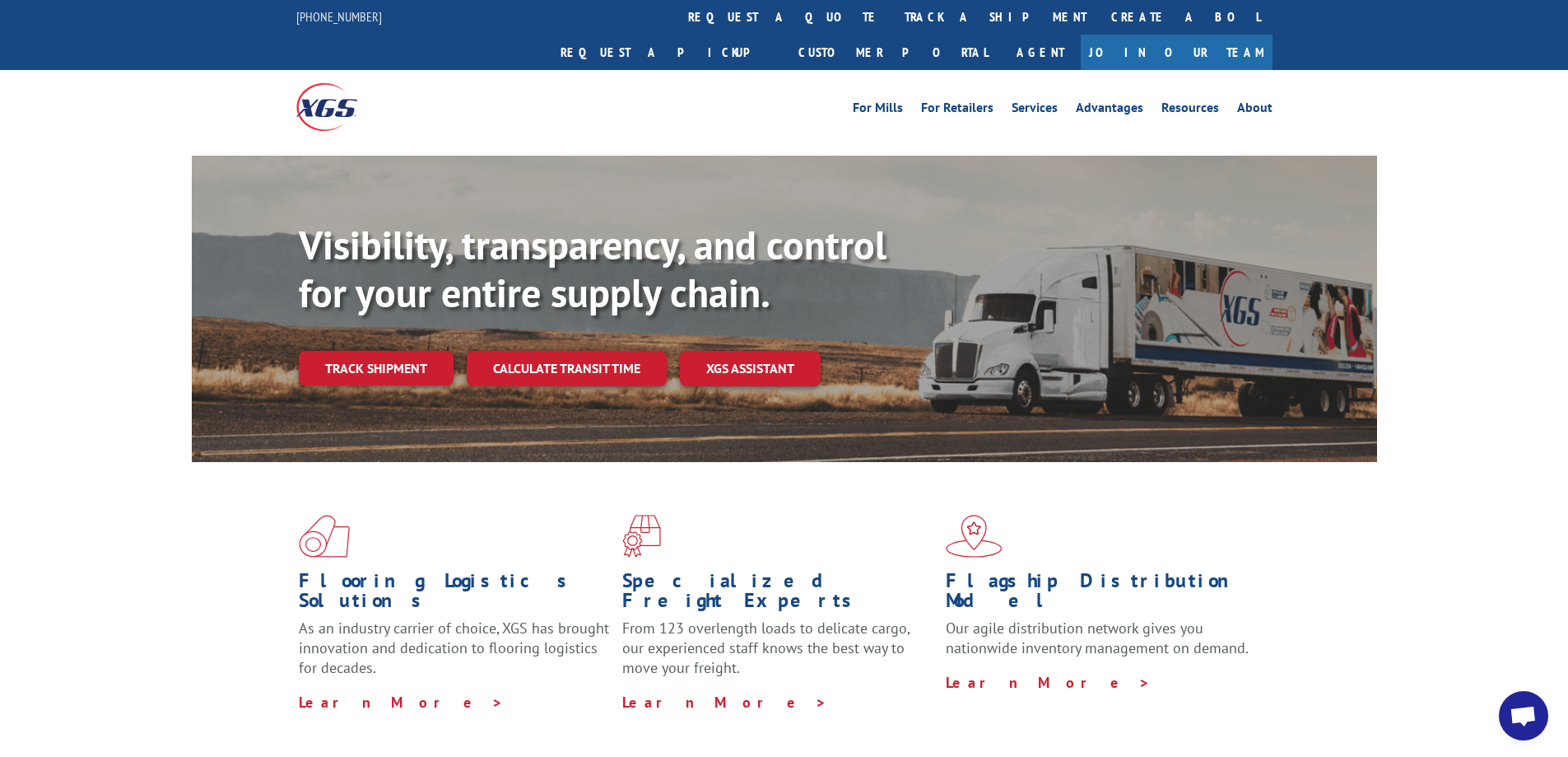
scroll to position [0, 0]
